Goal: Information Seeking & Learning: Find specific fact

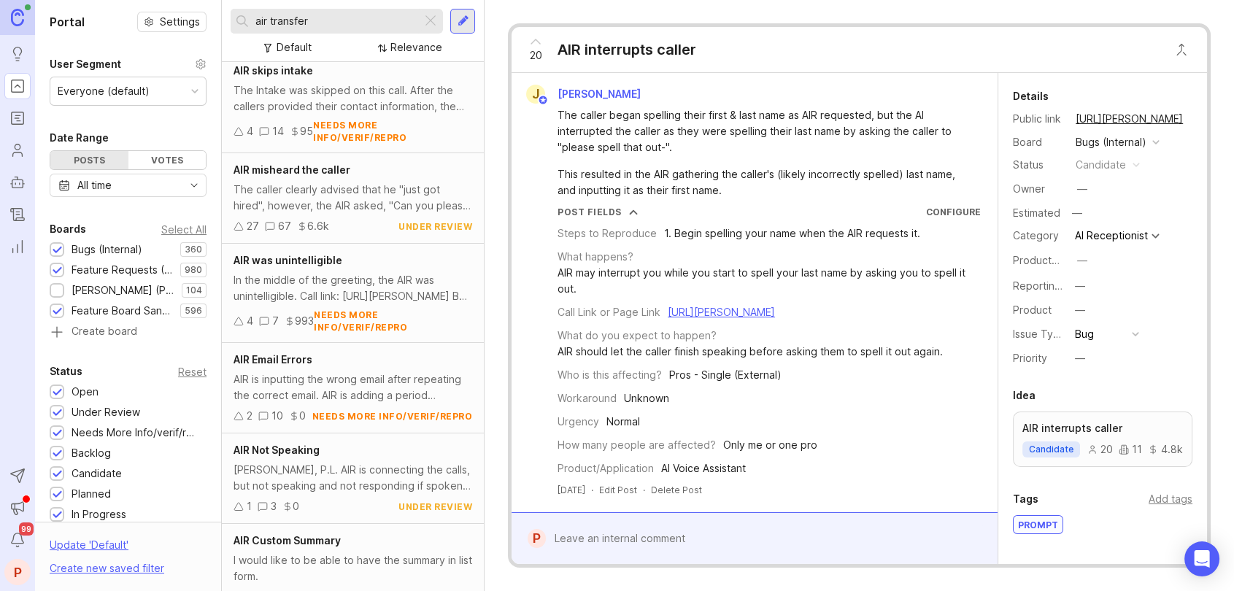
scroll to position [1989, 0]
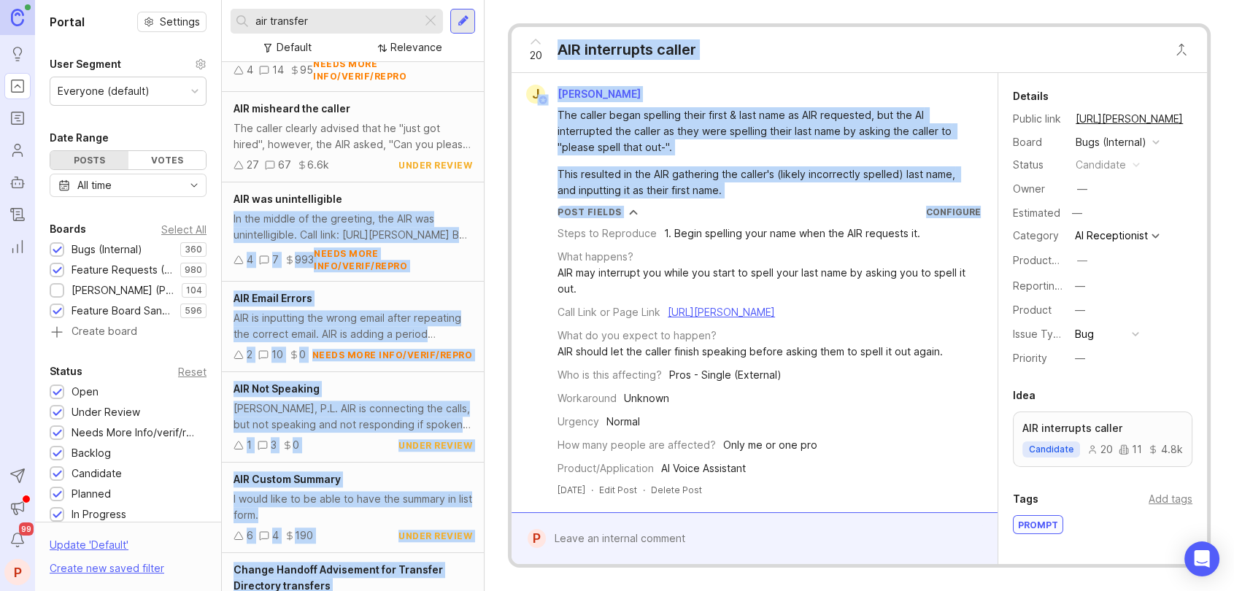
drag, startPoint x: 391, startPoint y: 283, endPoint x: 485, endPoint y: 222, distance: 111.4
click at [485, 222] on div "Portal Settings User Segment Everyone (default) Date Range Posts Votes All time…" at bounding box center [634, 295] width 1199 height 591
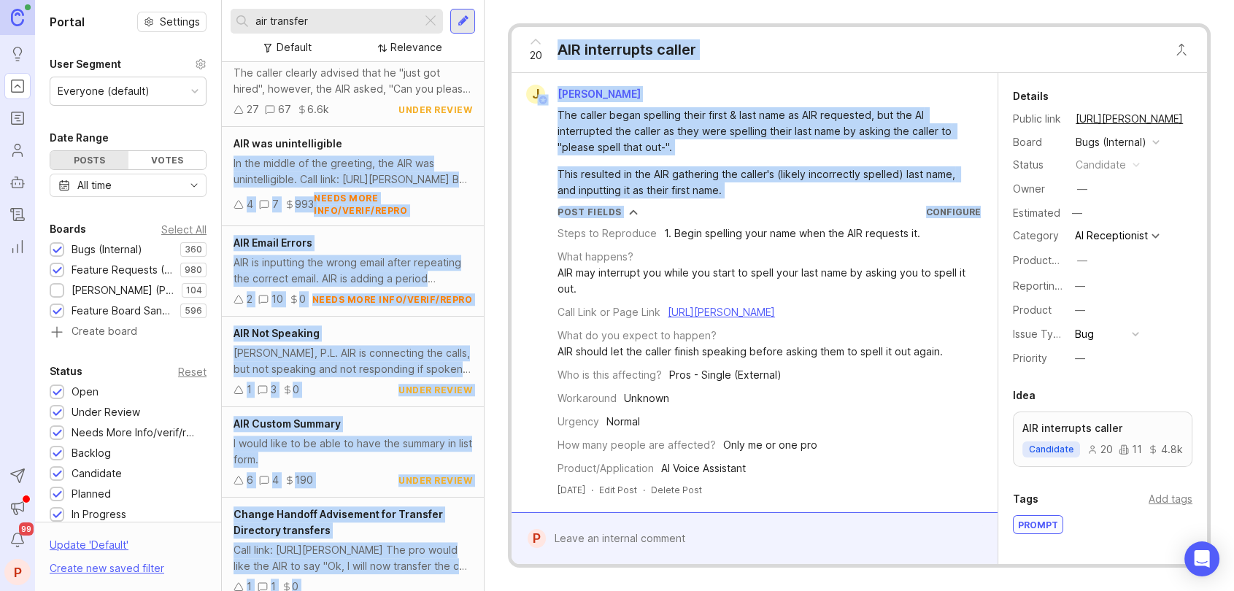
scroll to position [2110, 0]
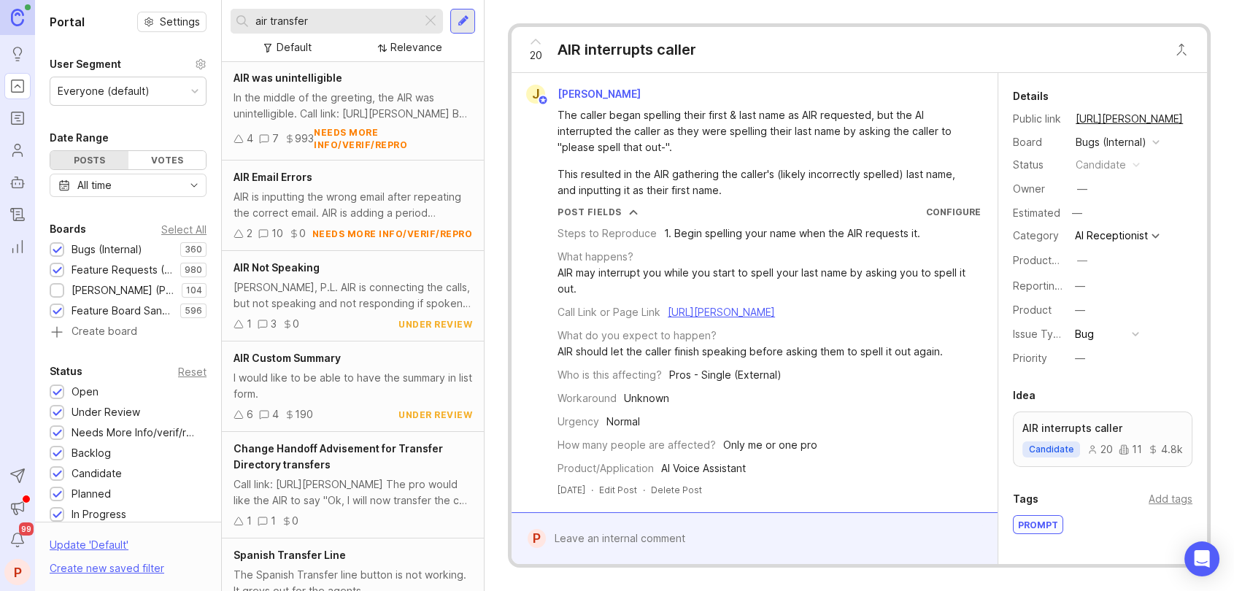
click at [200, 342] on div "Portal Settings User Segment Everyone (default) Date Range Posts Votes All time…" at bounding box center [128, 499] width 186 height 999
click at [357, 18] on input "air transfer" at bounding box center [336, 21] width 161 height 16
drag, startPoint x: 350, startPoint y: 18, endPoint x: 224, endPoint y: 8, distance: 126.7
click at [224, 8] on div "air transfer Default Relevance" at bounding box center [353, 31] width 262 height 62
type input "S"
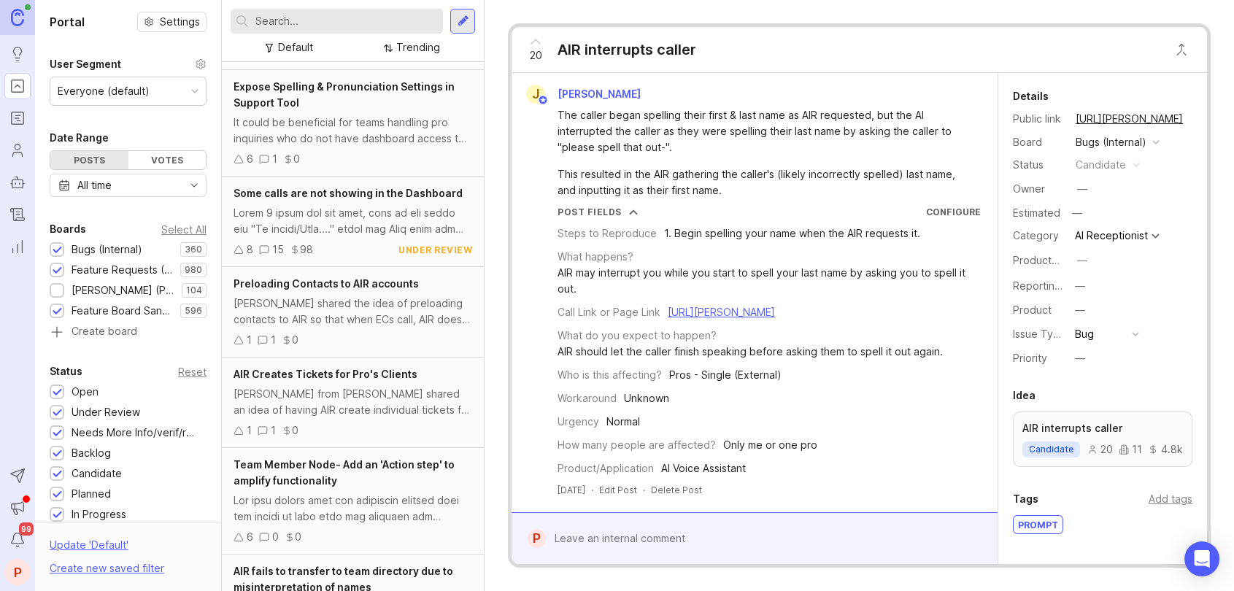
scroll to position [2110, 0]
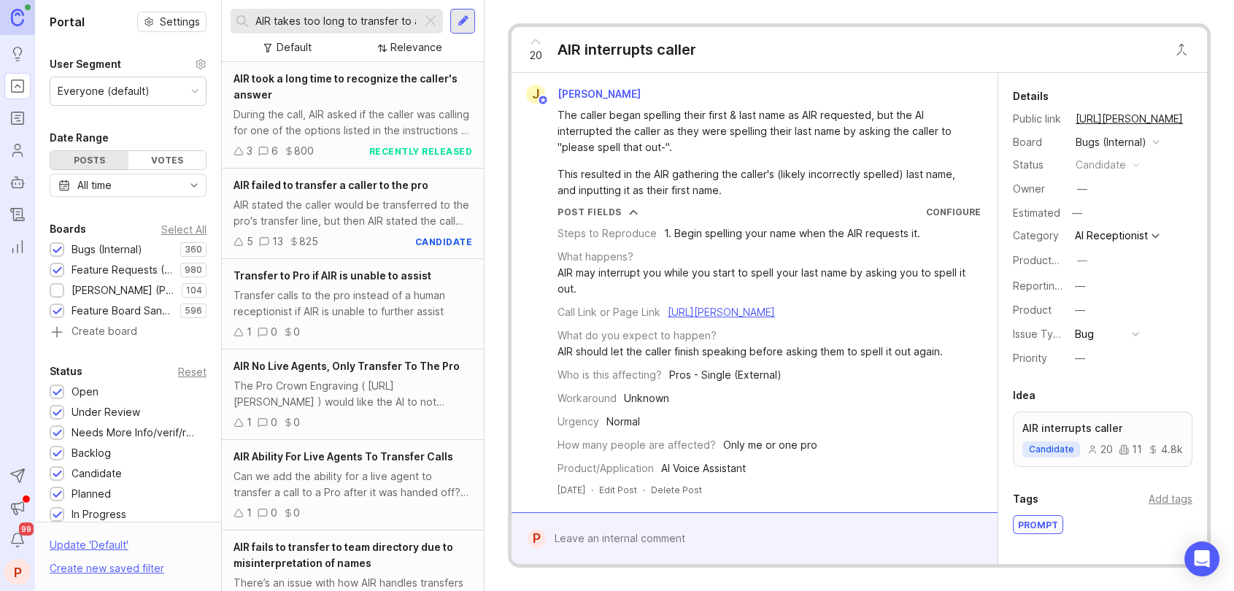
scroll to position [0, 4]
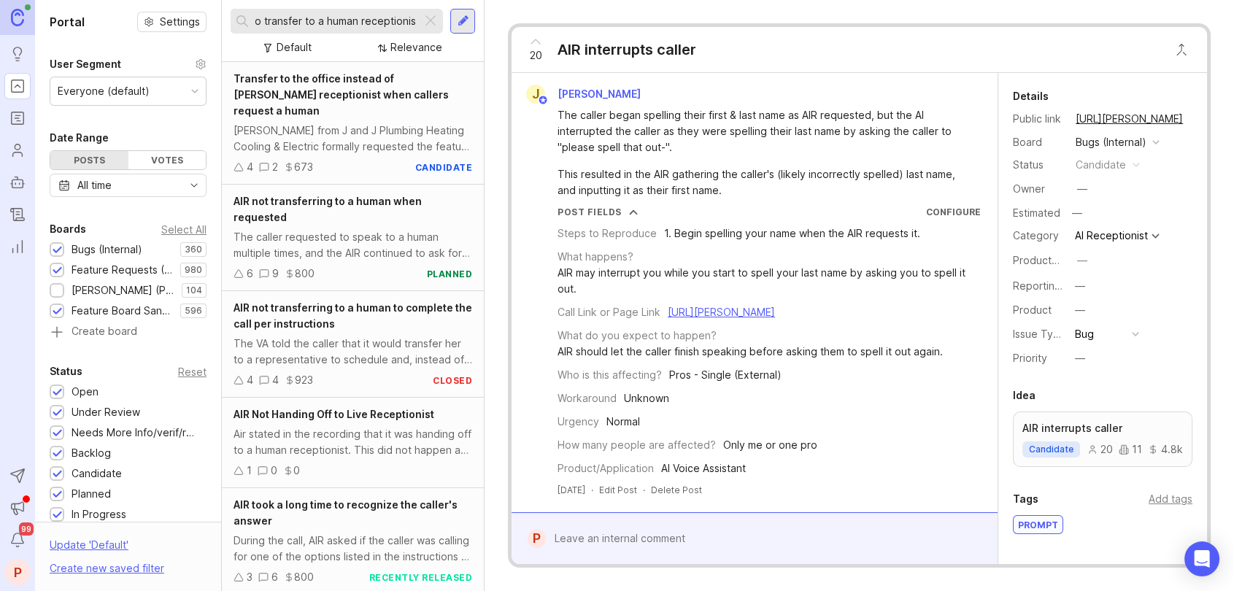
click at [352, 16] on input "AIR takes too long to transfer to a human receptionist" at bounding box center [336, 21] width 161 height 16
type input "AIR takes too long to transfer to a human receptionist"
click at [469, 21] on div at bounding box center [462, 21] width 25 height 25
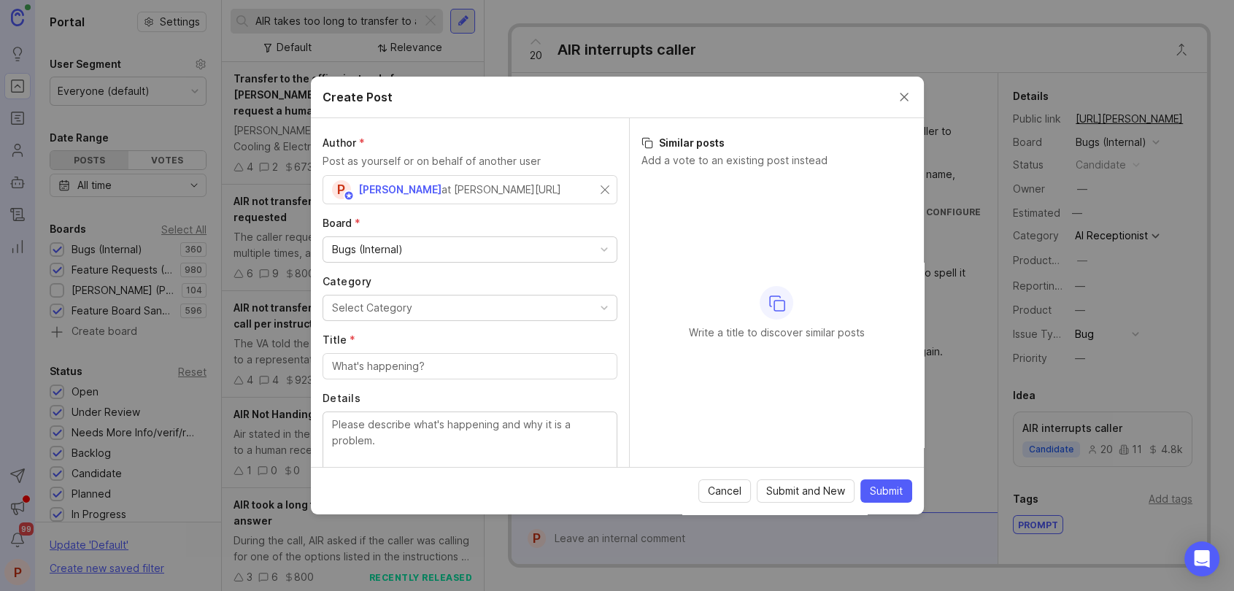
click at [416, 246] on div "Bugs (Internal)" at bounding box center [469, 249] width 293 height 25
click at [418, 241] on div "Bugs (Internal)" at bounding box center [469, 249] width 293 height 25
